Goal: Find specific page/section: Find specific page/section

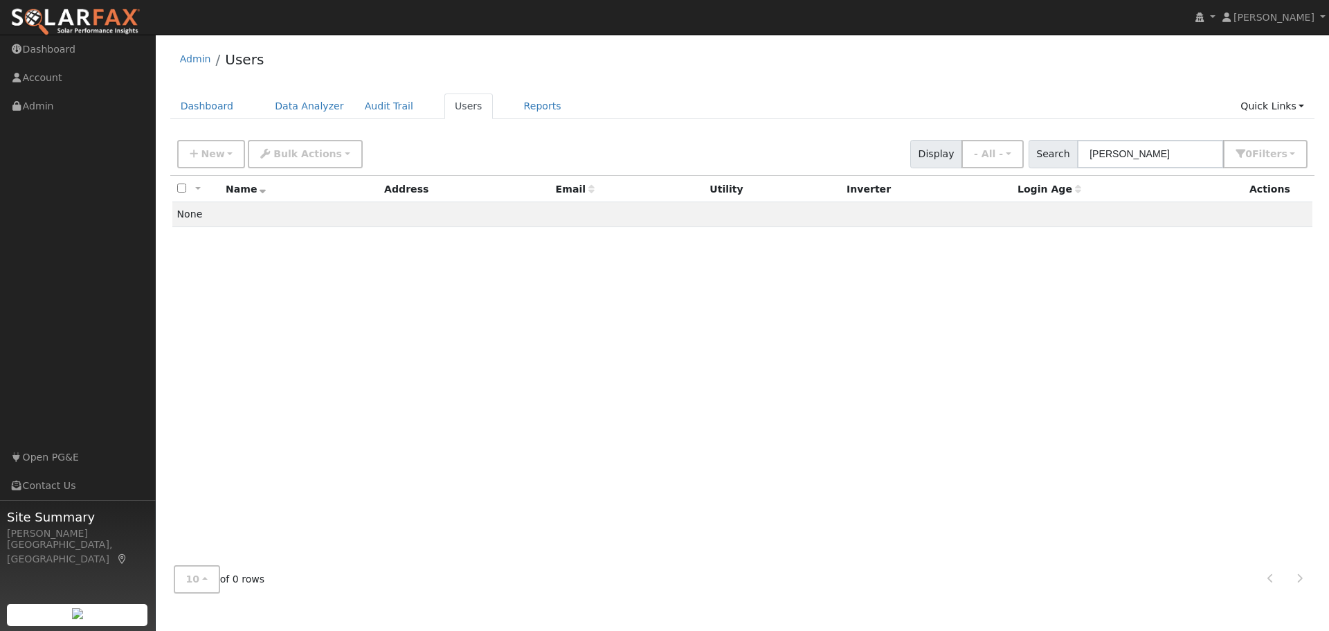
click at [663, 85] on div "Admin Users Dashboard Data Analyzer Audit Trail Users Reports Quick Links Quick…" at bounding box center [743, 323] width 1160 height 562
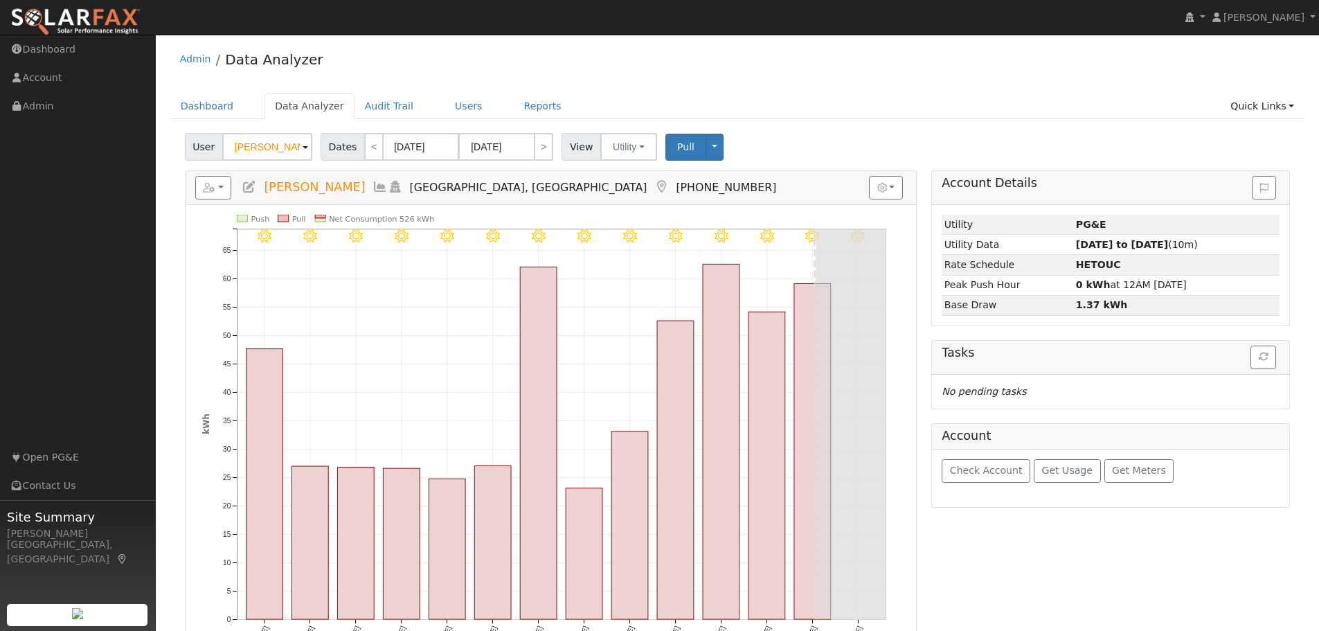
click at [820, 64] on div "Admin Data Analyzer" at bounding box center [737, 63] width 1135 height 42
click at [444, 106] on link "Users" at bounding box center [468, 106] width 48 height 26
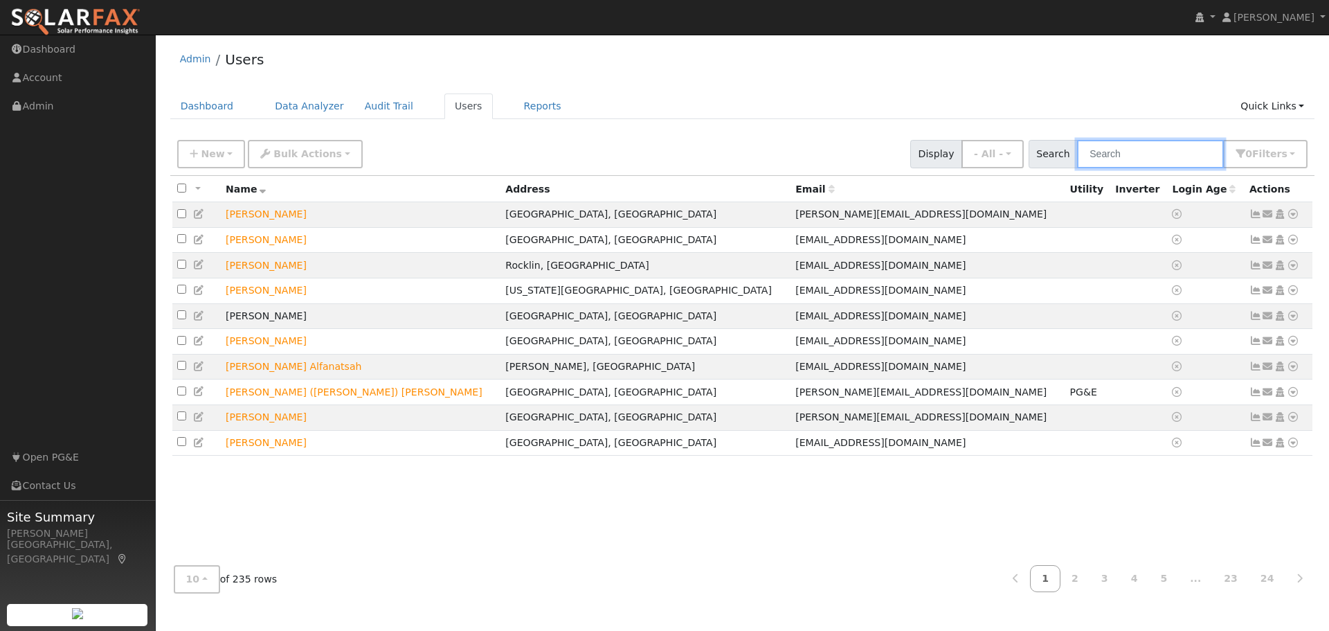
click at [1105, 156] on input "text" at bounding box center [1150, 154] width 147 height 28
click at [865, 100] on ul "Dashboard Data Analyzer Audit Trail Users Reports Quick Links Quick Add Quick C…" at bounding box center [742, 106] width 1145 height 26
click at [1122, 156] on input "text" at bounding box center [1150, 154] width 147 height 28
